Goal: Information Seeking & Learning: Learn about a topic

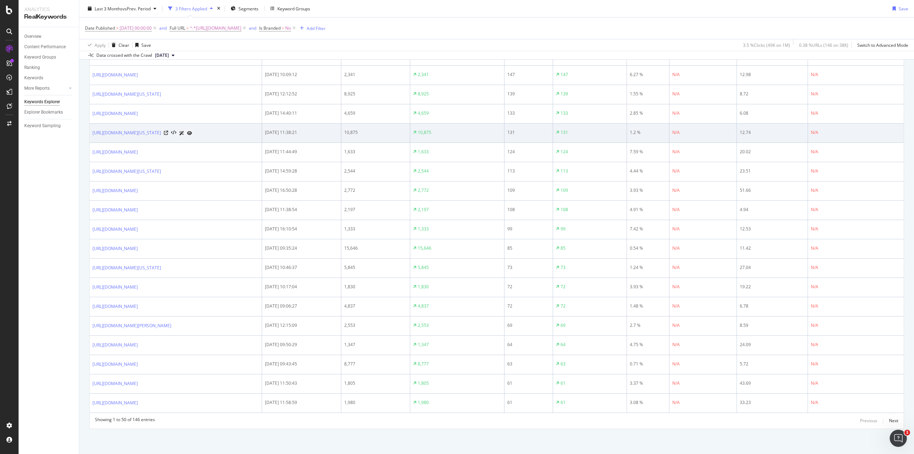
scroll to position [1099, 0]
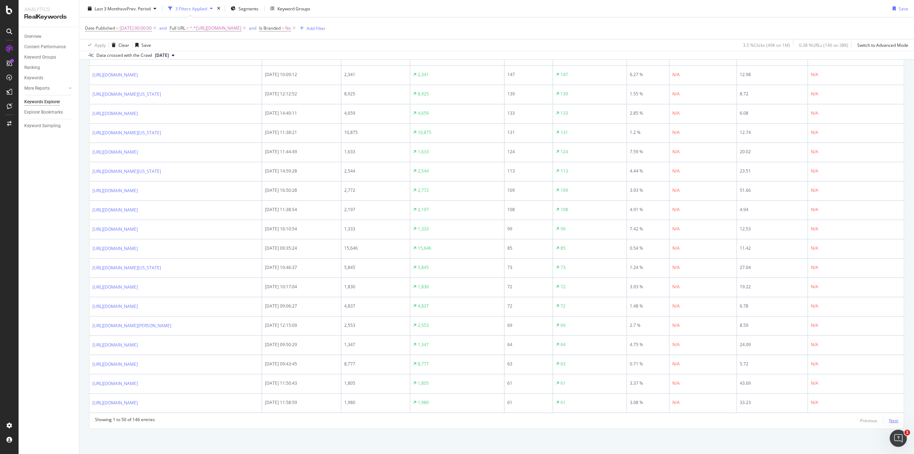
click at [889, 420] on div "Next" at bounding box center [893, 421] width 9 height 6
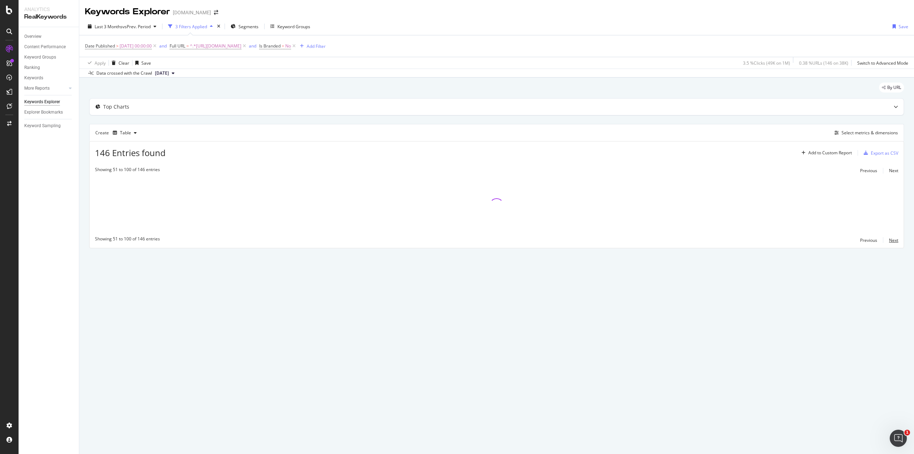
scroll to position [0, 0]
